Goal: Transaction & Acquisition: Book appointment/travel/reservation

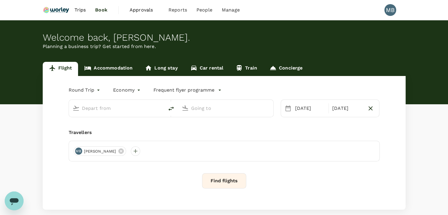
type input "Miri Intl (MYY)"
type input "Kota Kinabalu Intl (BKI)"
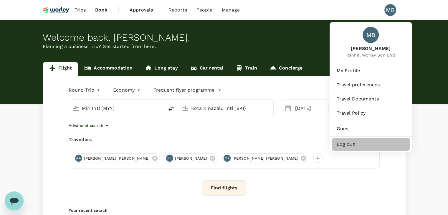
click at [356, 148] on span "Log out" at bounding box center [371, 144] width 68 height 7
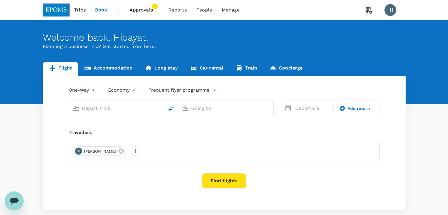
type input "Kuala Lumpur Intl ([GEOGRAPHIC_DATA])"
type input "Kota Kinabalu Intl (BKI)"
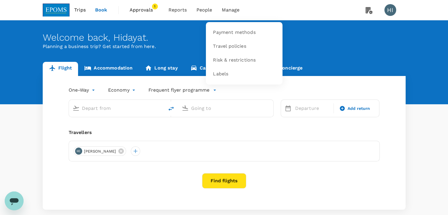
type input "Kuala Lumpur Intl ([GEOGRAPHIC_DATA])"
type input "Kota Kinabalu Intl (BKI)"
